Goal: Information Seeking & Learning: Understand process/instructions

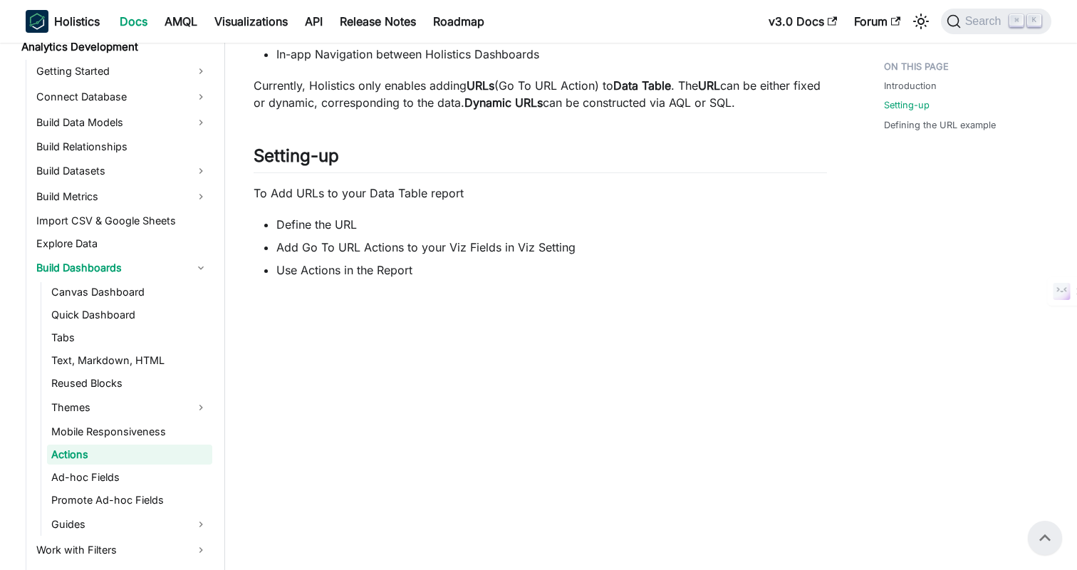
scroll to position [603, 0]
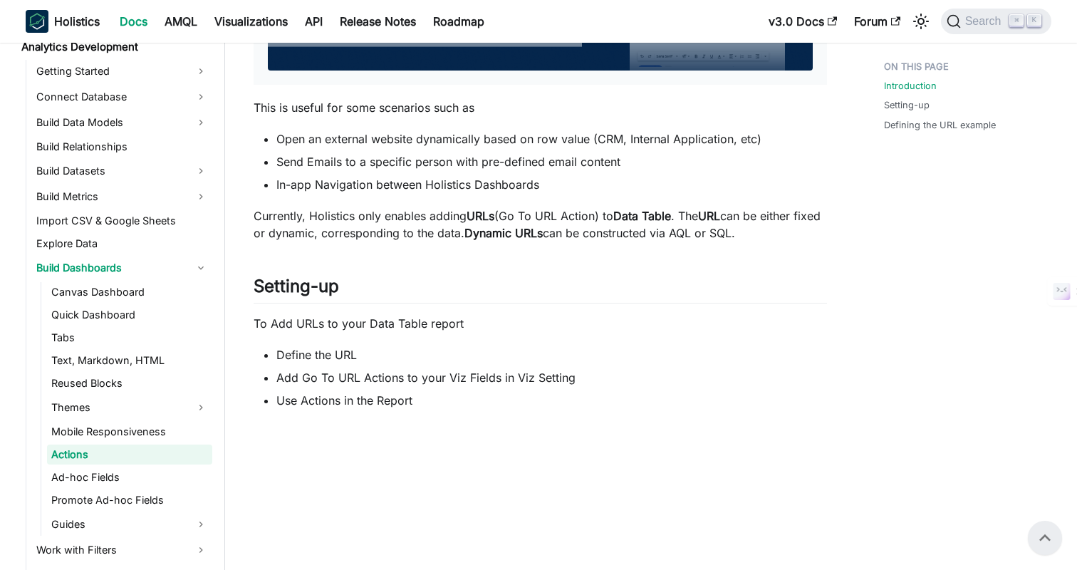
click at [524, 378] on li "Add Go To URL Actions to your Viz Fields in Viz Setting" at bounding box center [551, 377] width 551 height 17
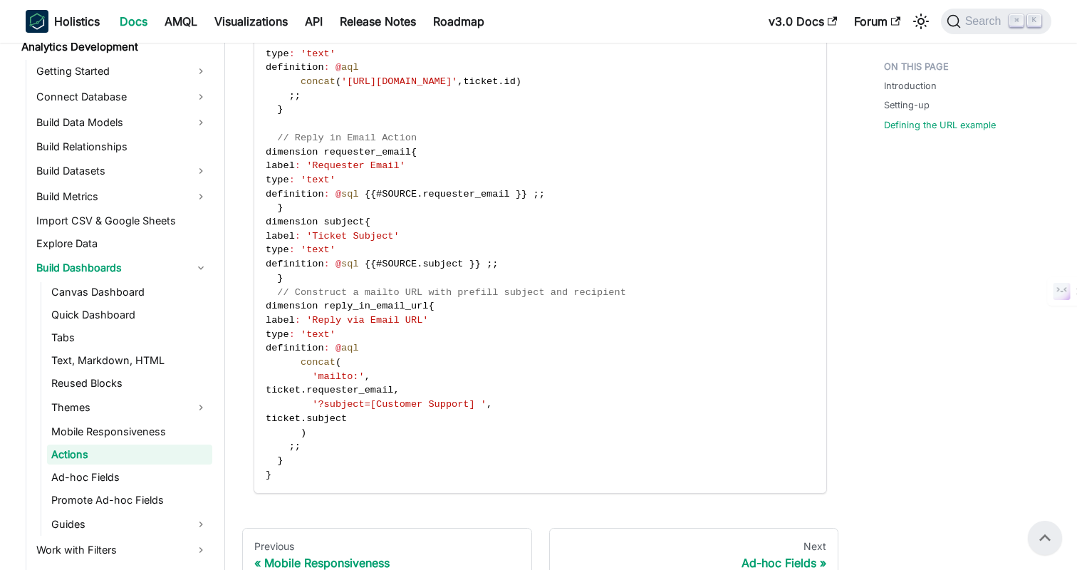
scroll to position [1520, 0]
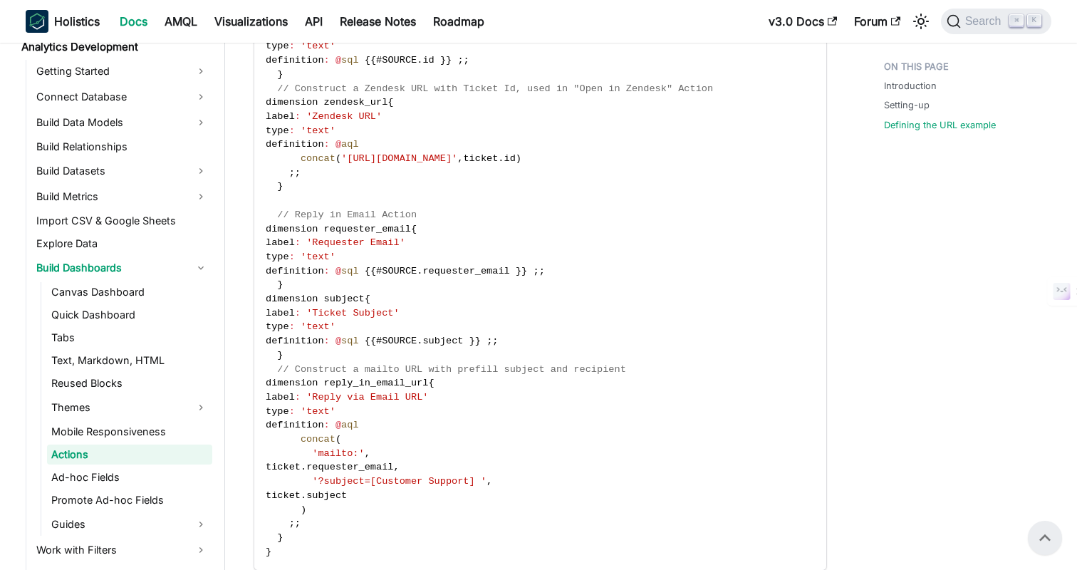
click at [355, 240] on span "'Requester Email'" at bounding box center [355, 242] width 99 height 11
click at [352, 313] on span "'Ticket Subject'" at bounding box center [352, 313] width 93 height 11
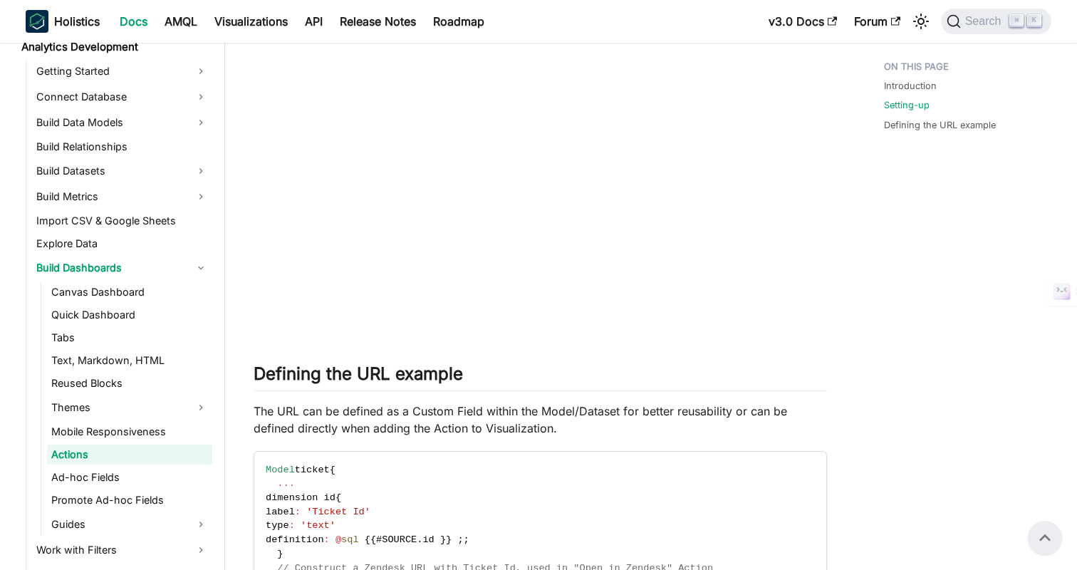
scroll to position [1008, 0]
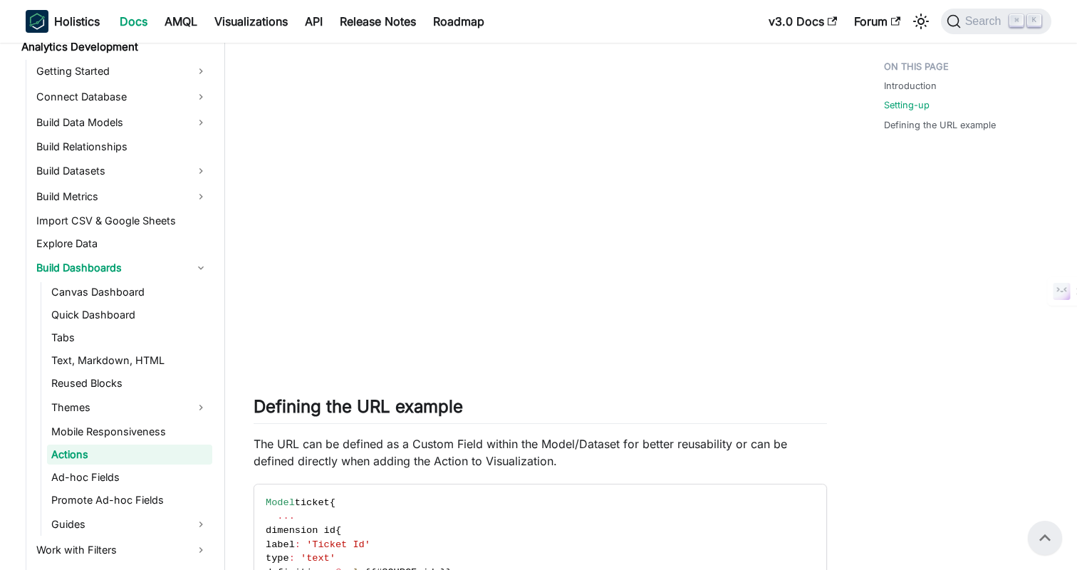
click at [647, 395] on div "Dashboard Actions Important Notice ✅ Actions are currently available only in Da…" at bounding box center [540, 79] width 573 height 2007
click at [620, 392] on div "Dashboard Actions Important Notice ✅ Actions are currently available only in Da…" at bounding box center [540, 79] width 573 height 2007
click at [777, 398] on h2 "Defining the URL example ​" at bounding box center [540, 409] width 573 height 27
click at [748, 399] on h2 "Defining the URL example ​" at bounding box center [540, 409] width 573 height 27
click at [615, 398] on h2 "Defining the URL example ​" at bounding box center [540, 409] width 573 height 27
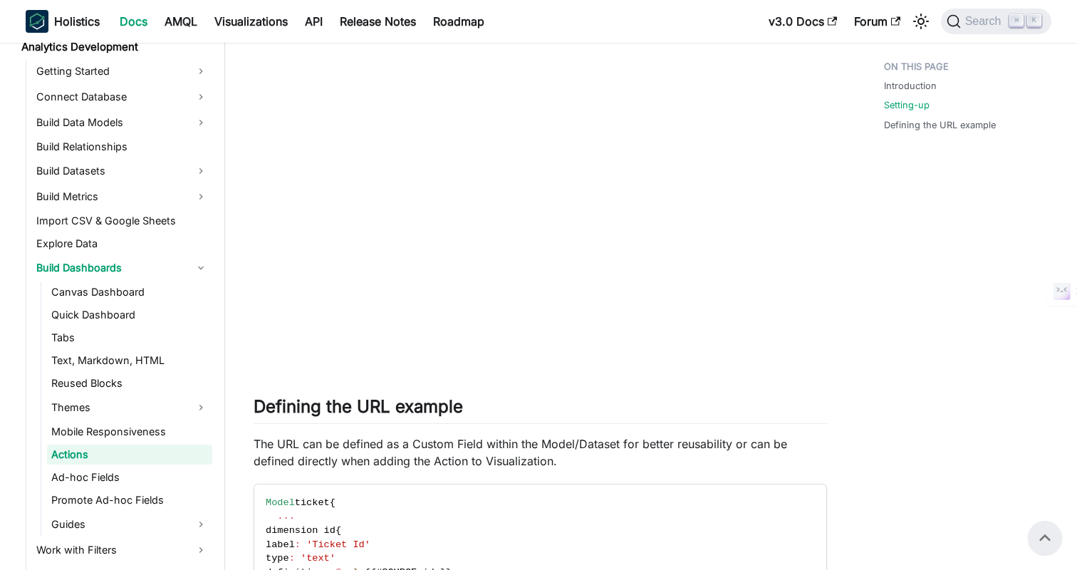
click at [597, 392] on div "Dashboard Actions Important Notice ✅ Actions are currently available only in Da…" at bounding box center [540, 79] width 573 height 2007
click at [907, 280] on div "Introduction Setting-up Defining the URL example" at bounding box center [960, 128] width 210 height 2164
click at [907, 254] on div "Introduction Setting-up Defining the URL example" at bounding box center [960, 128] width 210 height 2164
click at [897, 340] on div "Introduction Setting-up Defining the URL example" at bounding box center [960, 128] width 210 height 2164
click at [889, 286] on div "Introduction Setting-up Defining the URL example" at bounding box center [960, 128] width 210 height 2164
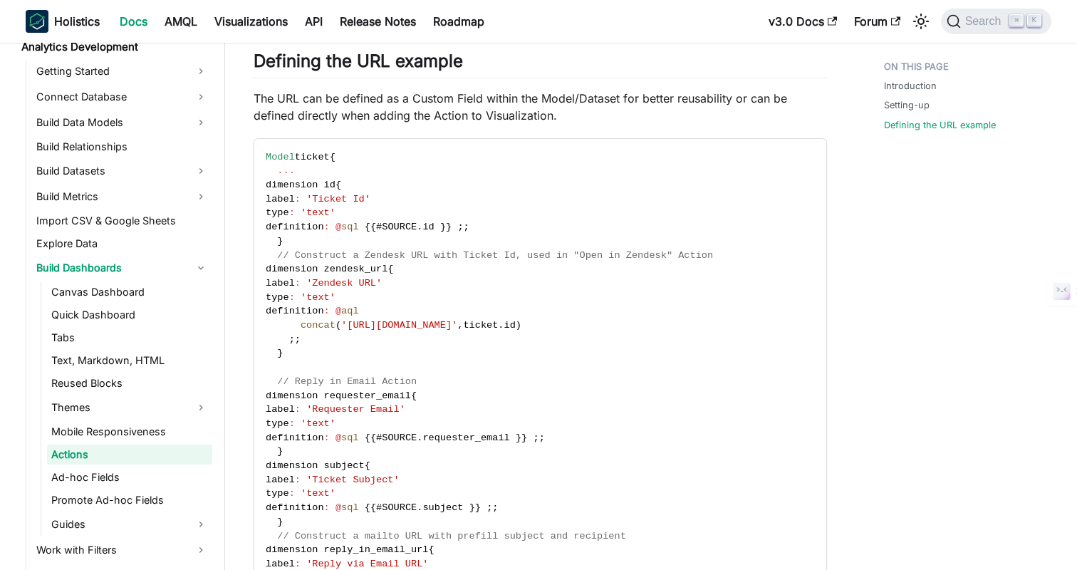
scroll to position [1349, 0]
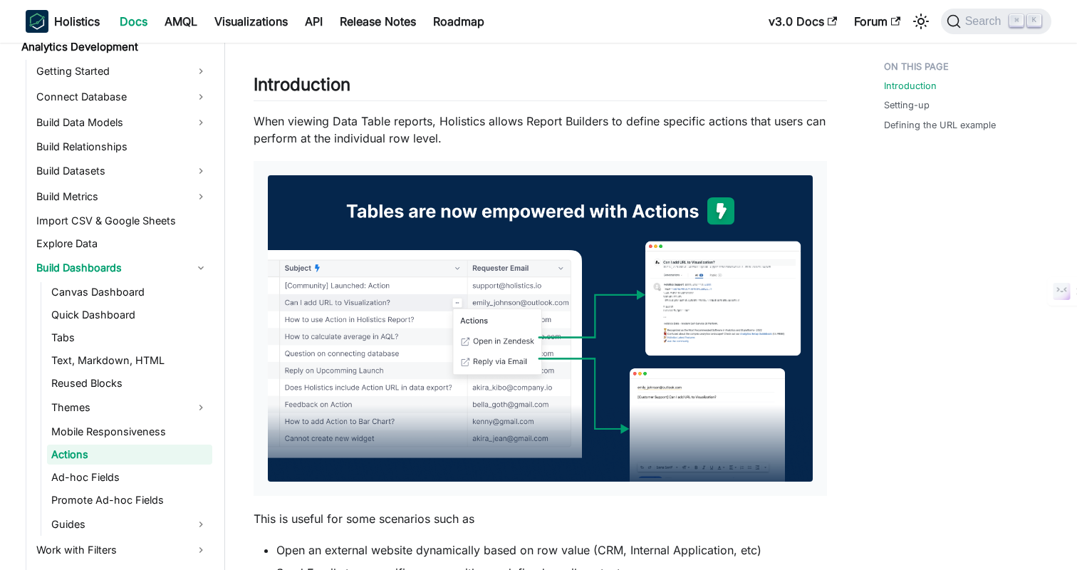
scroll to position [0, 0]
